Goal: Task Accomplishment & Management: Use online tool/utility

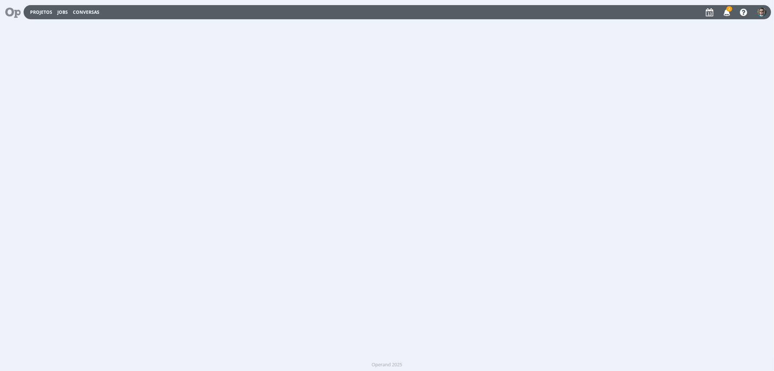
click at [728, 10] on span "2" at bounding box center [729, 8] width 6 height 5
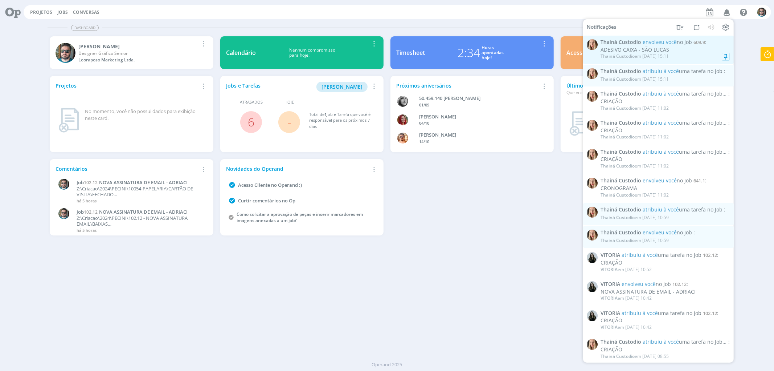
click at [674, 49] on div "ADESIVO CAIXA - SÃO LUCAS" at bounding box center [665, 50] width 129 height 6
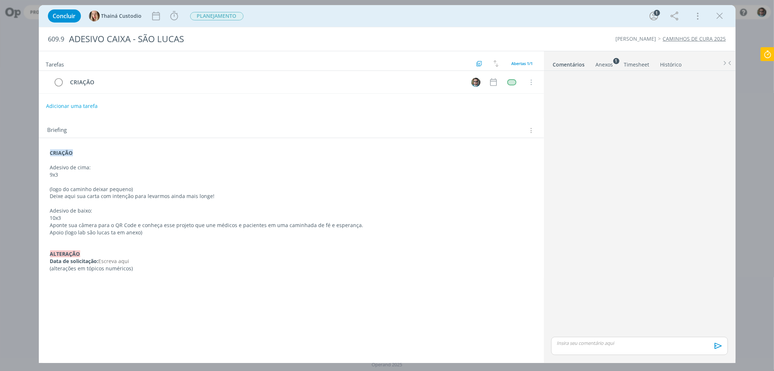
click at [717, 16] on icon "dialog" at bounding box center [720, 16] width 11 height 11
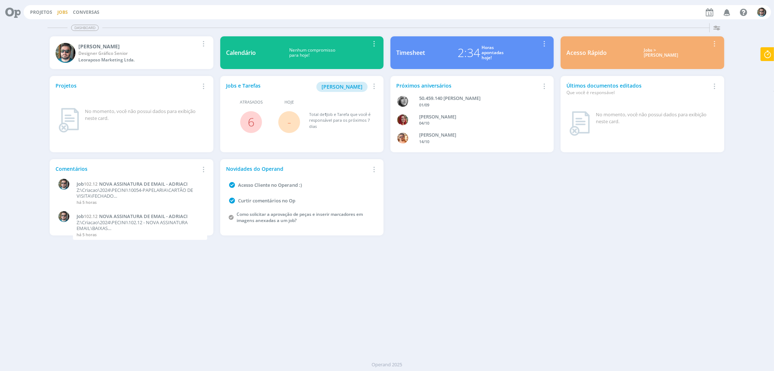
click at [58, 13] on link "Jobs" at bounding box center [62, 12] width 11 height 6
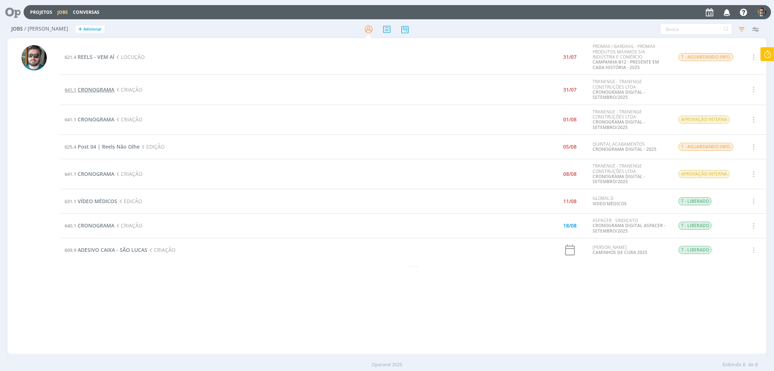
click at [103, 91] on span "CRONOGRAMA" at bounding box center [96, 89] width 37 height 7
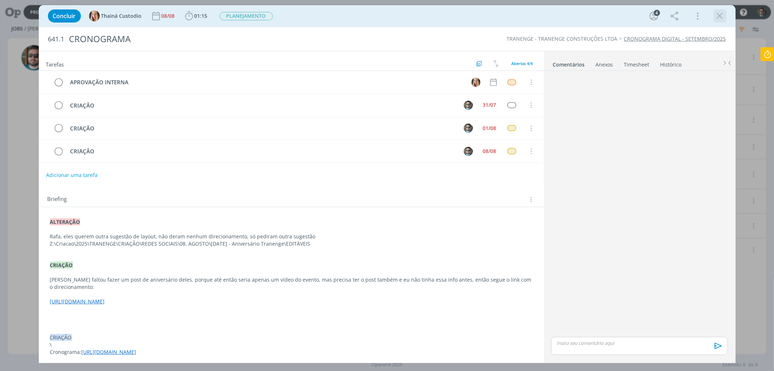
click at [726, 16] on div "dialog" at bounding box center [719, 15] width 13 height 13
click at [720, 13] on icon "dialog" at bounding box center [720, 16] width 11 height 11
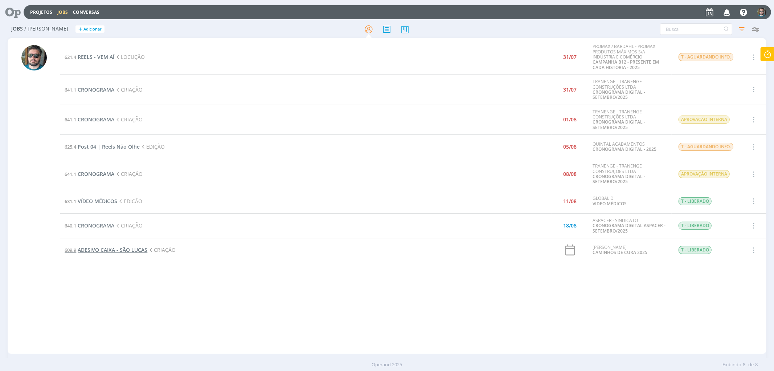
click at [142, 249] on span "ADESIVO CAIXA - SÃO LUCAS" at bounding box center [113, 249] width 70 height 7
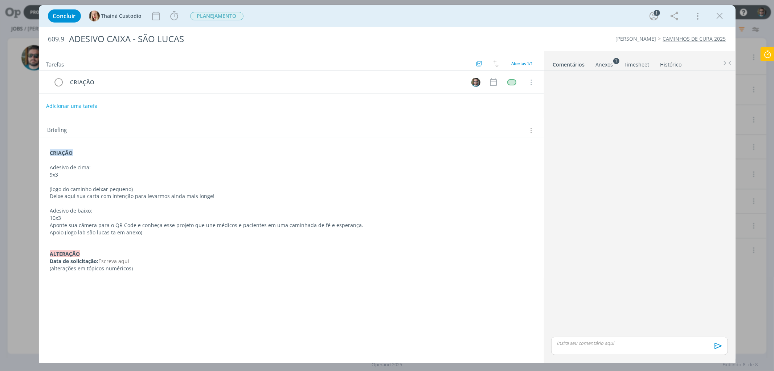
click at [610, 64] on div "Anexos 1" at bounding box center [604, 64] width 17 height 7
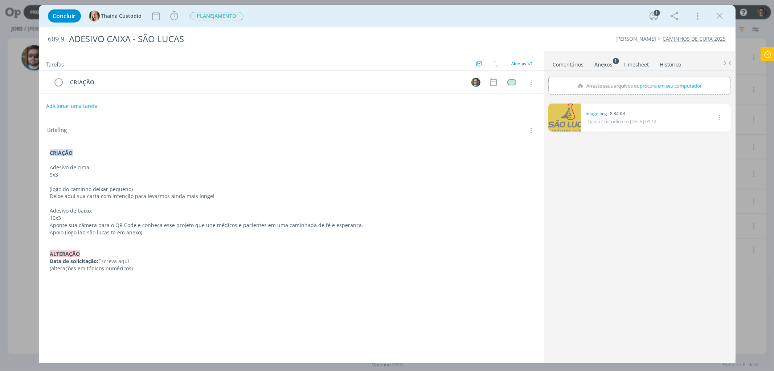
click at [564, 120] on link "dialog" at bounding box center [564, 117] width 33 height 28
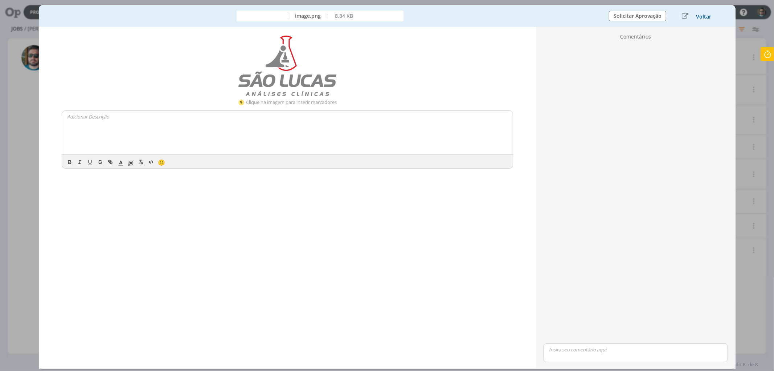
click at [704, 14] on button "Voltar" at bounding box center [704, 17] width 16 height 6
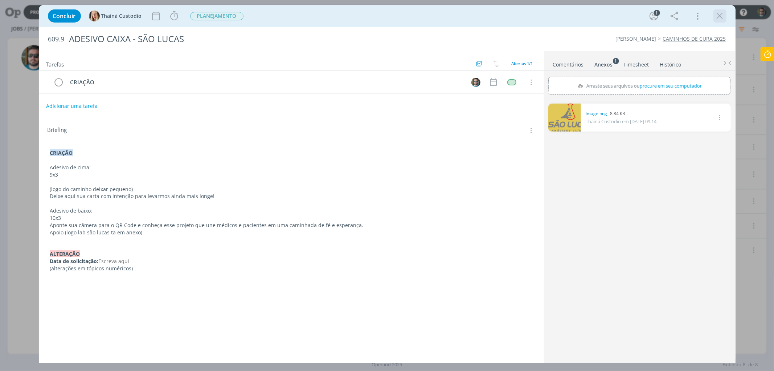
click at [721, 18] on icon "dialog" at bounding box center [720, 16] width 11 height 11
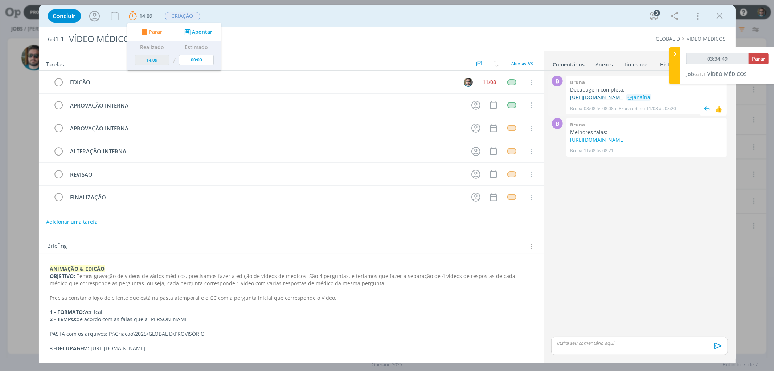
click at [586, 101] on link "https://docs.google.com/document/d/1JE7u8rP_4AyL8eCV8v3uHE7A9N13EvK6qnLGCHcl-cE…" at bounding box center [597, 97] width 55 height 7
type input "04:03:16"
